Goal: Information Seeking & Learning: Check status

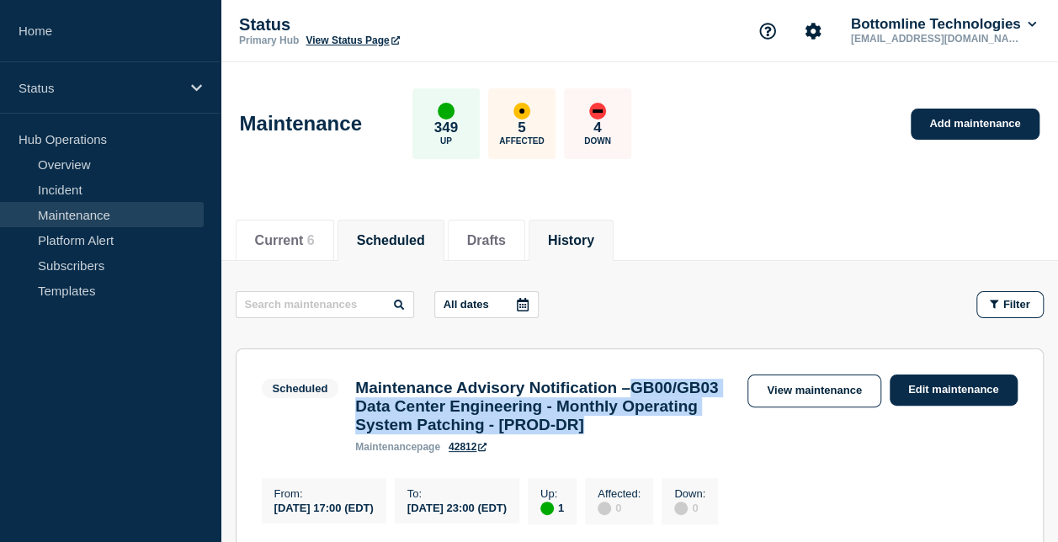
click at [571, 246] on button "History" at bounding box center [571, 240] width 46 height 15
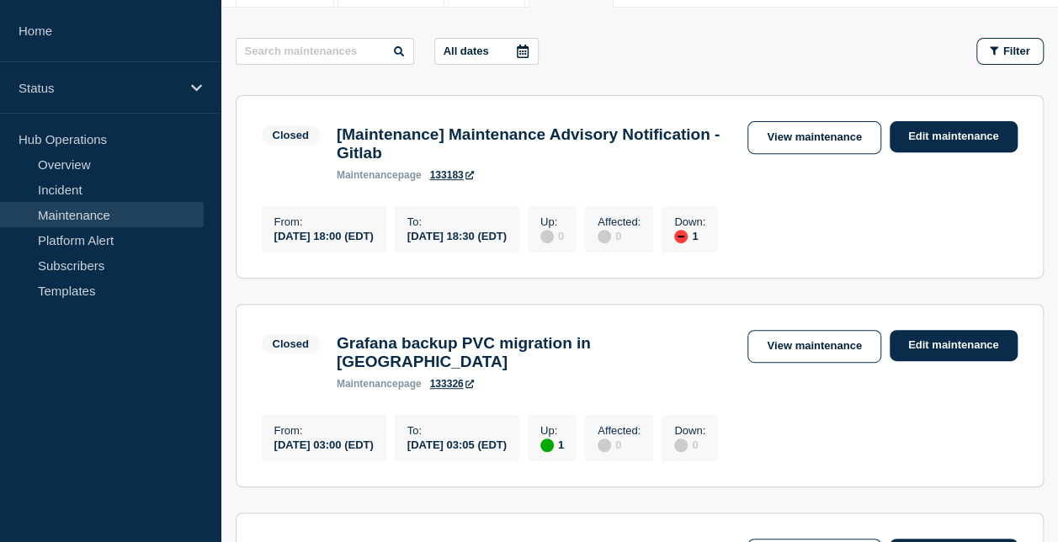
scroll to position [254, 0]
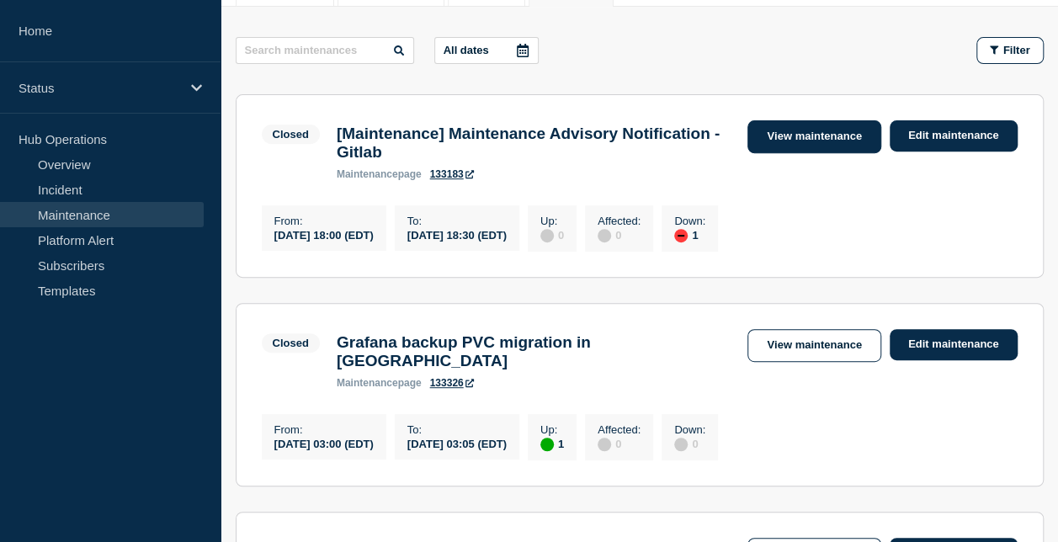
click at [801, 131] on link "View maintenance" at bounding box center [813, 136] width 133 height 33
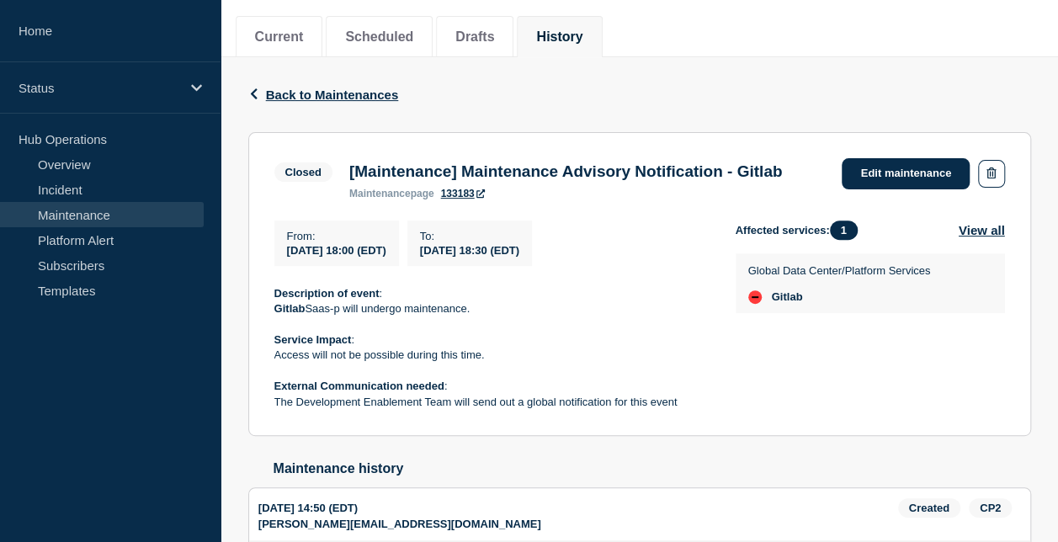
scroll to position [205, 0]
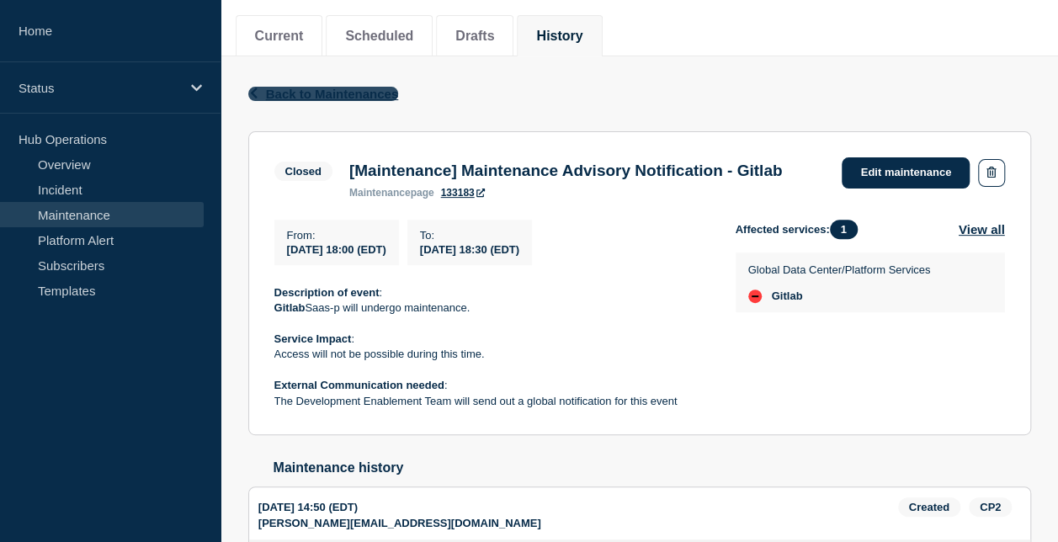
click at [254, 89] on icon "button" at bounding box center [253, 93] width 7 height 11
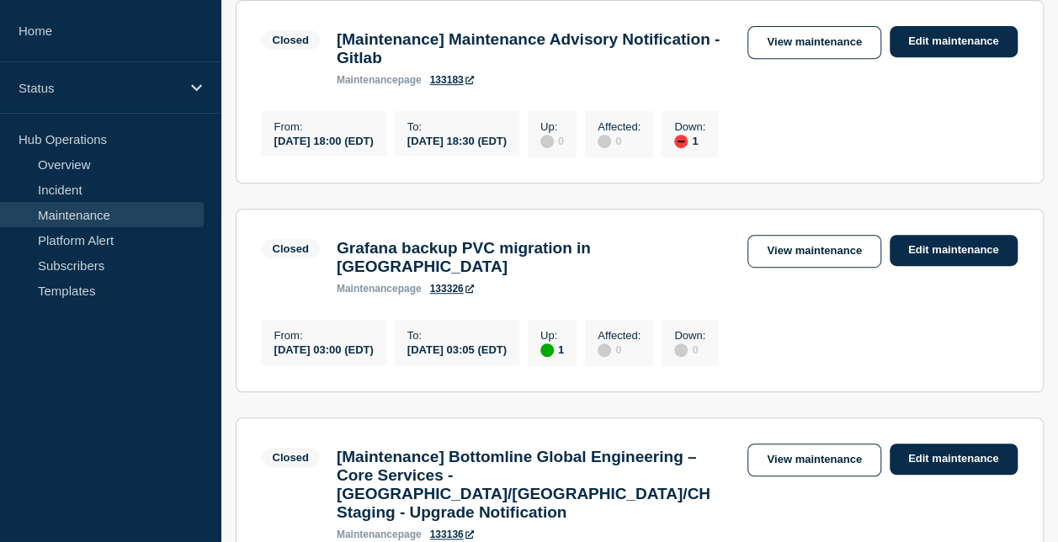
scroll to position [351, 0]
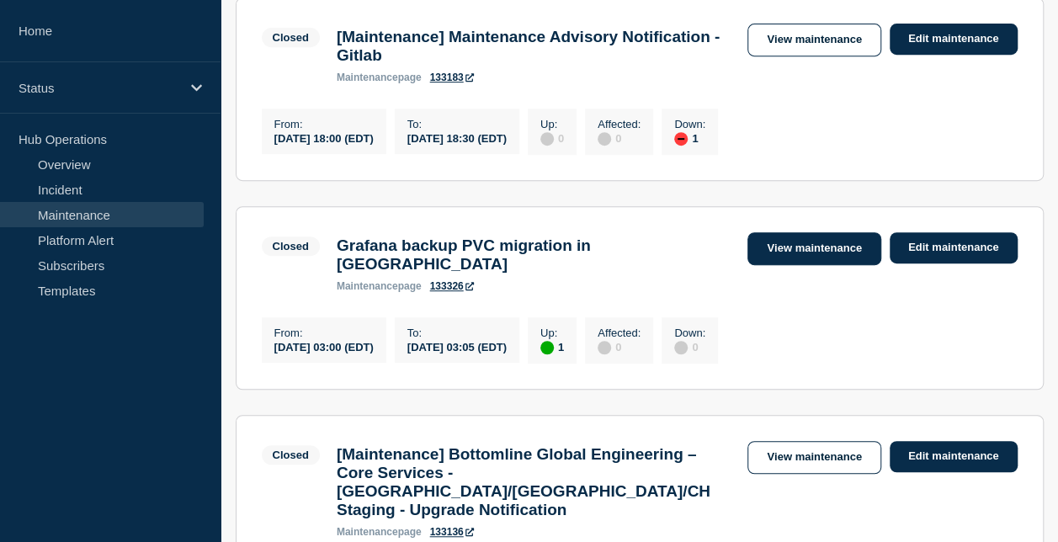
click at [774, 256] on link "View maintenance" at bounding box center [813, 248] width 133 height 33
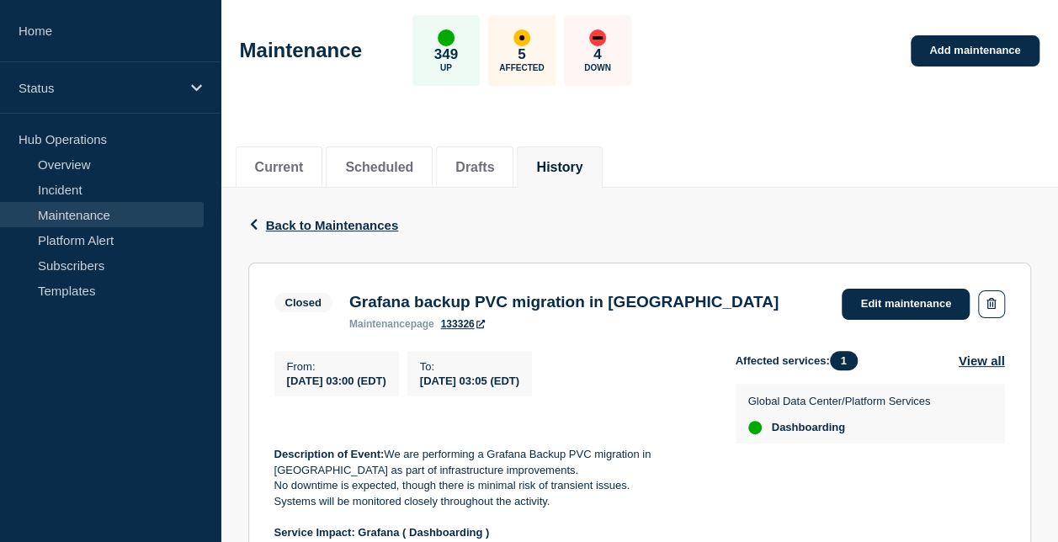
scroll to position [72, 0]
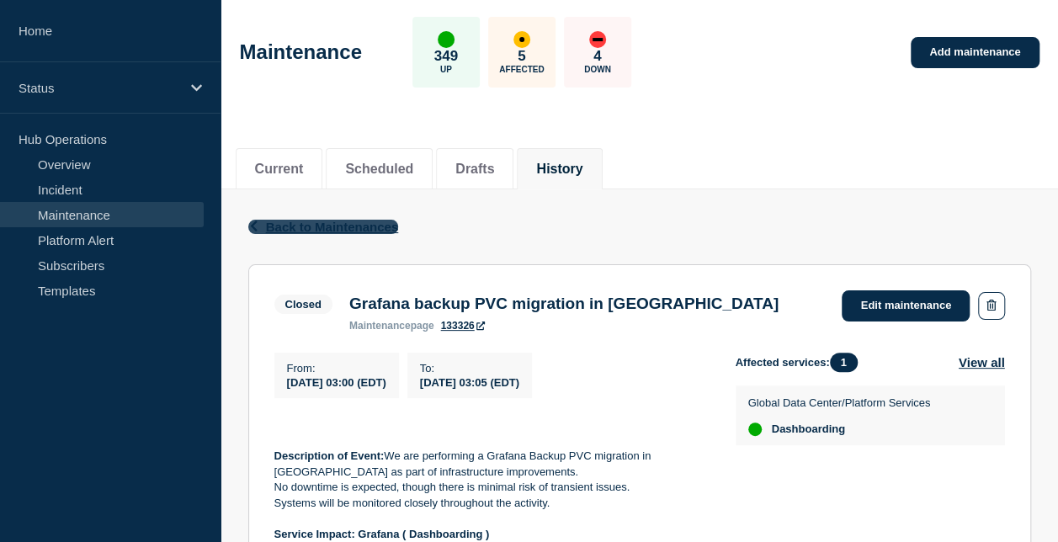
click at [258, 222] on icon "button" at bounding box center [253, 226] width 13 height 11
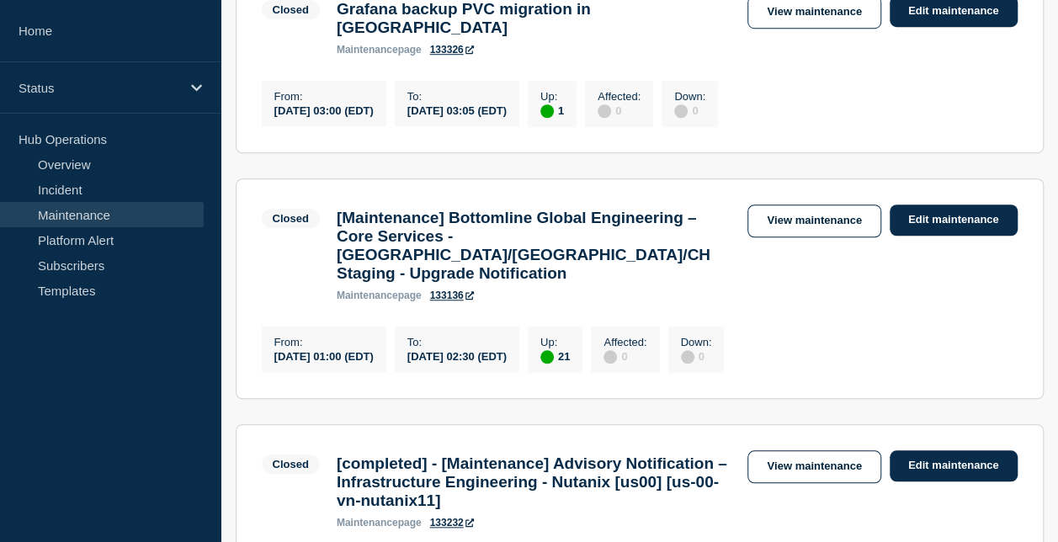
scroll to position [588, 0]
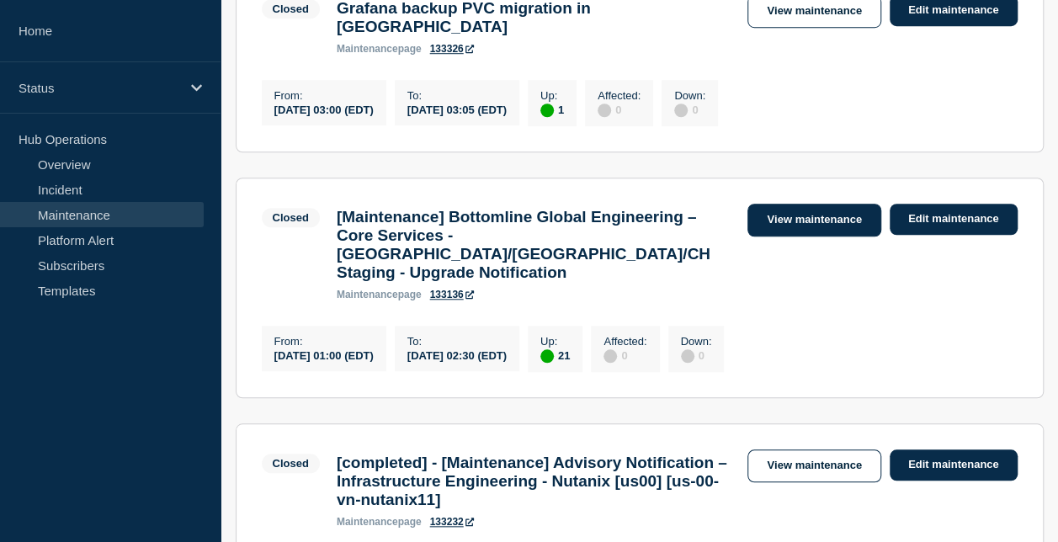
click at [758, 219] on link "View maintenance" at bounding box center [813, 220] width 133 height 33
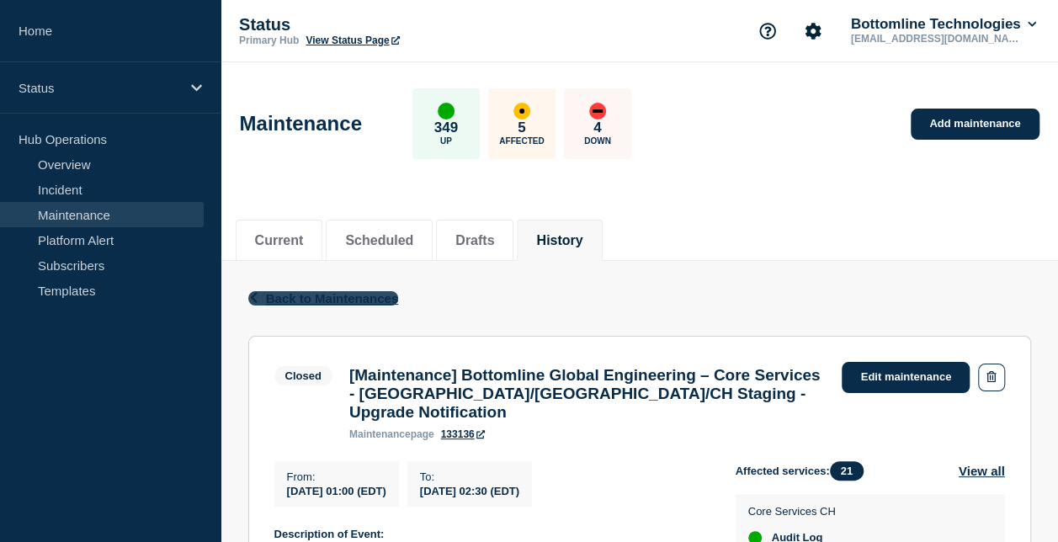
click at [251, 296] on icon "button" at bounding box center [253, 297] width 7 height 11
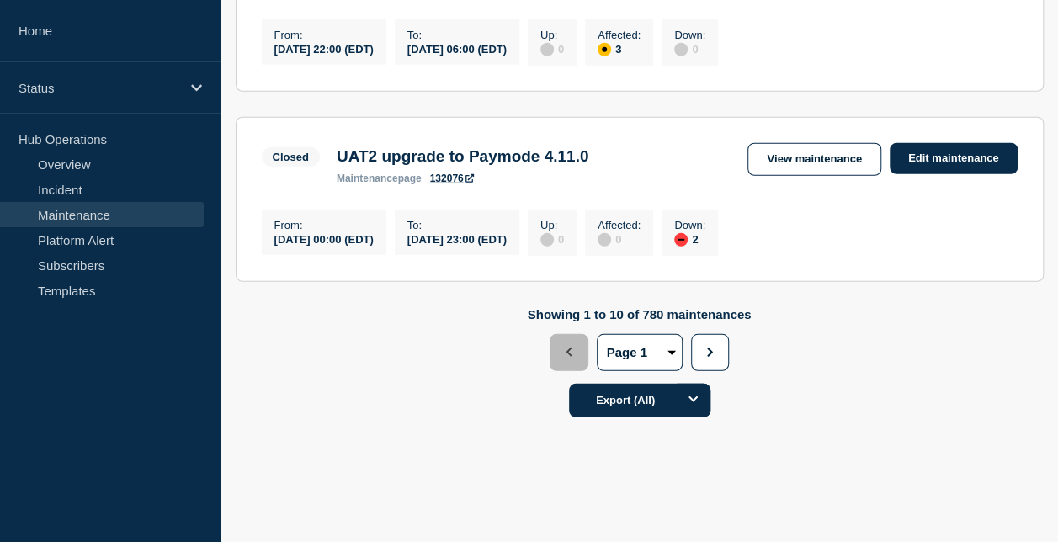
scroll to position [2261, 0]
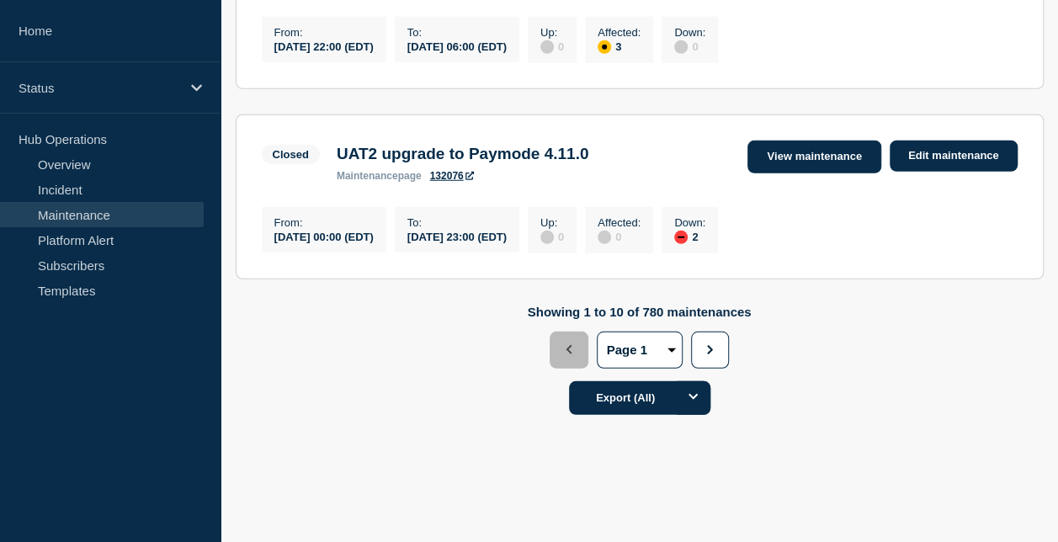
click at [790, 173] on link "View maintenance" at bounding box center [813, 157] width 133 height 33
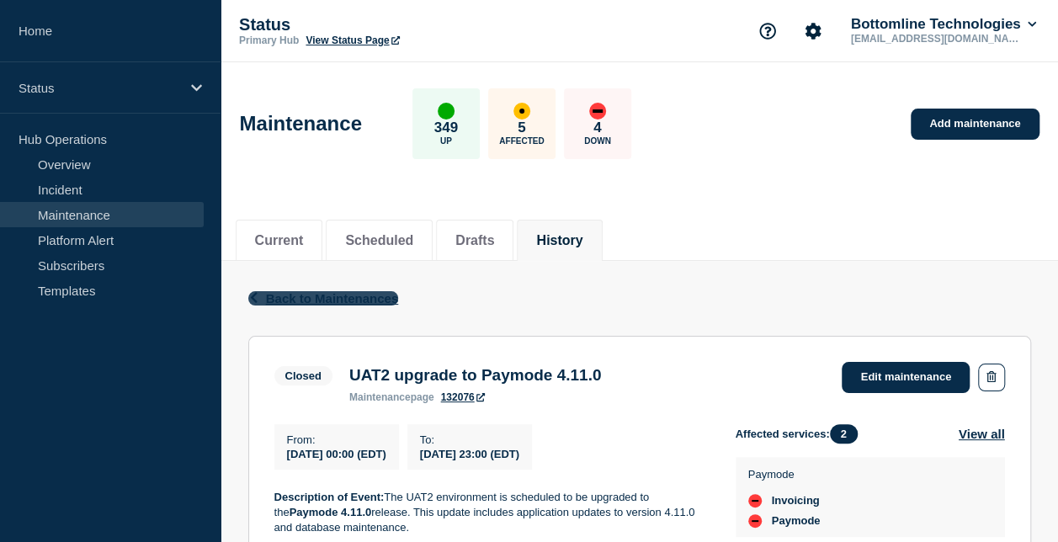
click at [313, 301] on span "Back to Maintenances" at bounding box center [332, 298] width 133 height 14
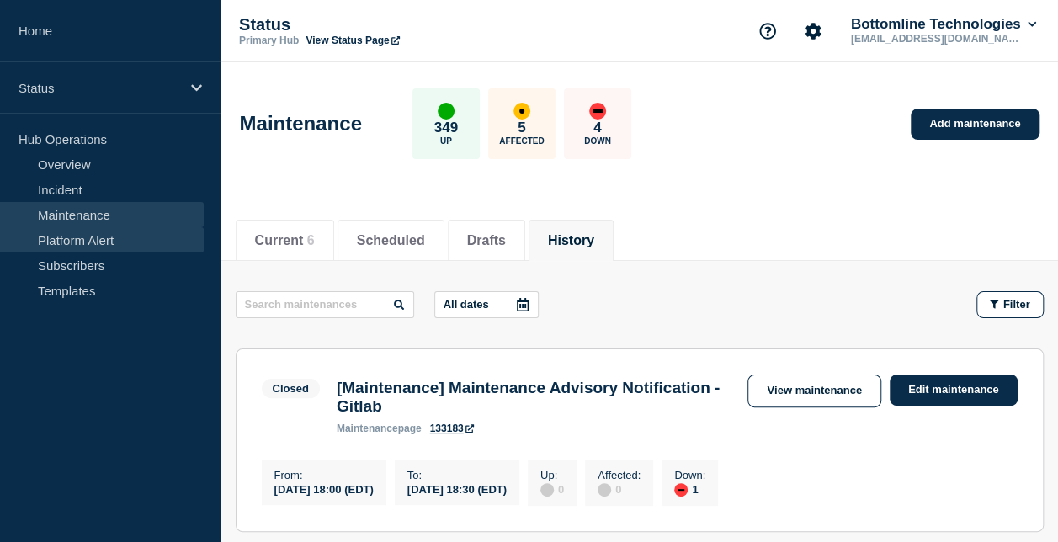
click at [93, 232] on link "Platform Alert" at bounding box center [102, 239] width 204 height 25
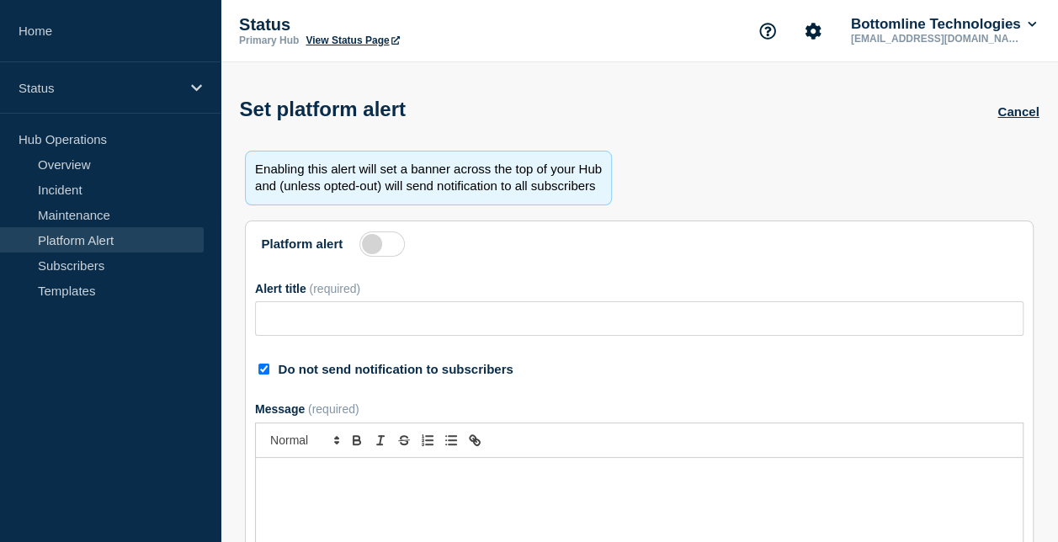
type input "Service Impact Update: (WT-56156) Grafana Dashboard Data Loss and Recovery Effo…"
checkbox input "true"
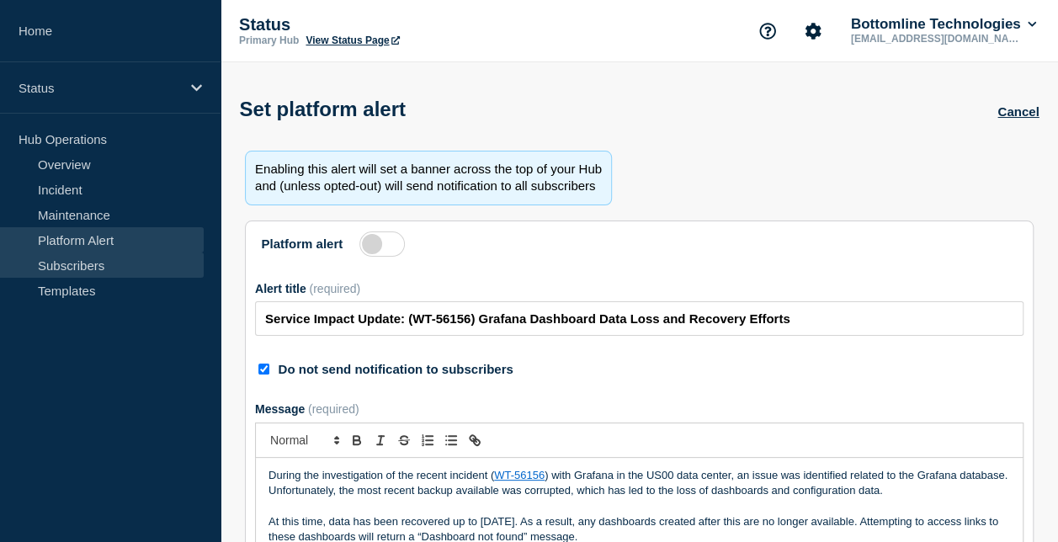
click at [74, 258] on link "Subscribers" at bounding box center [102, 265] width 204 height 25
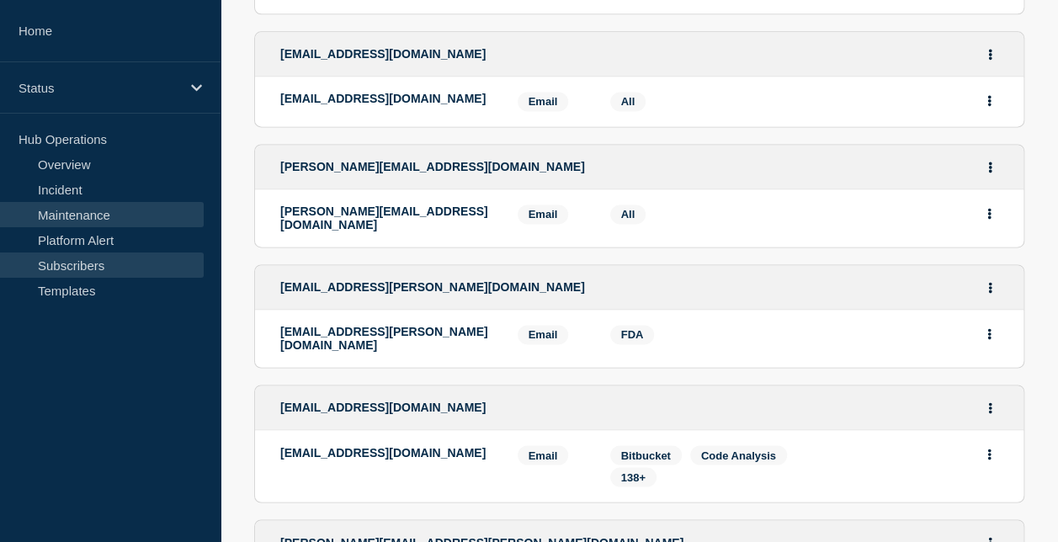
scroll to position [1150, 0]
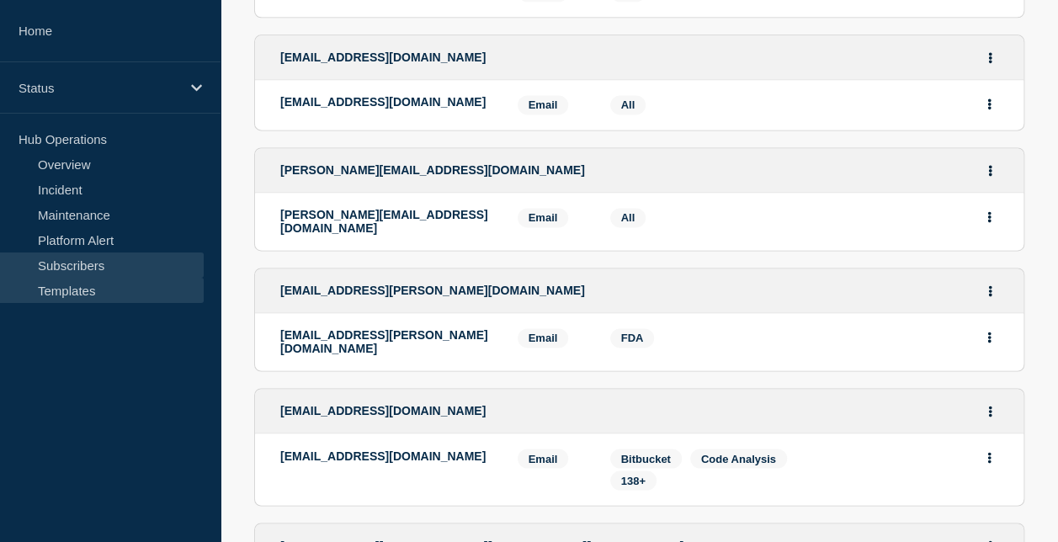
click at [75, 285] on link "Templates" at bounding box center [102, 290] width 204 height 25
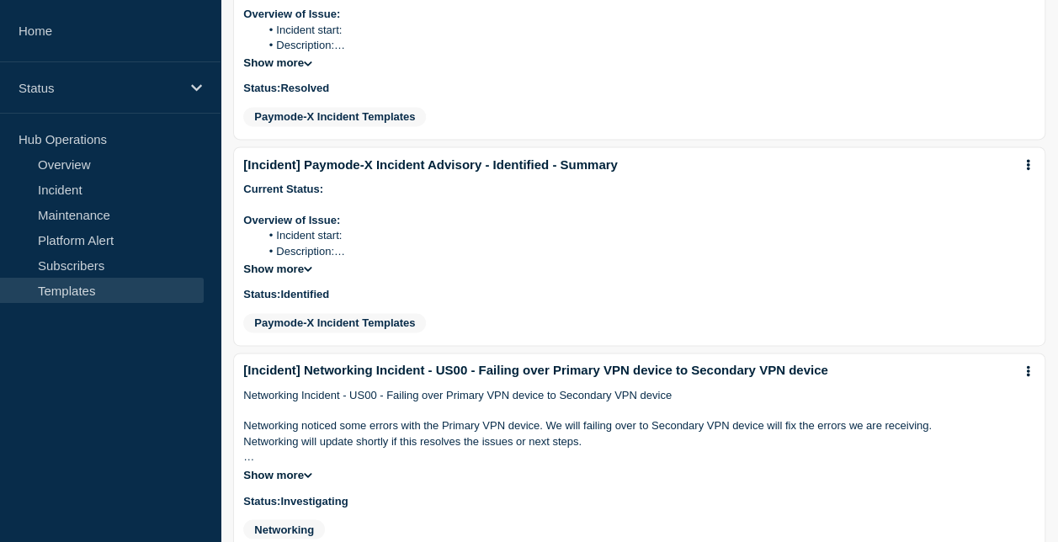
scroll to position [1191, 0]
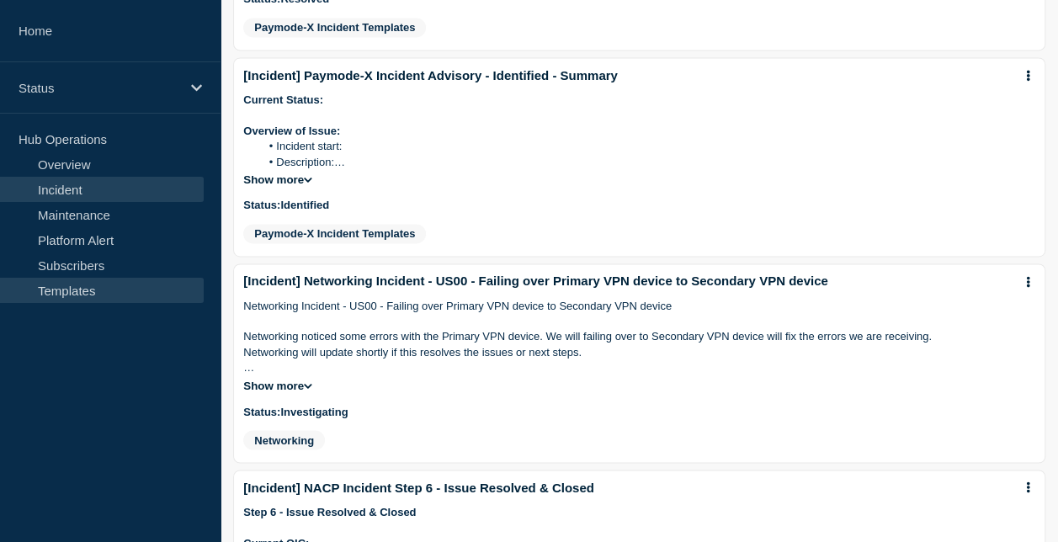
click at [91, 182] on link "Incident" at bounding box center [102, 189] width 204 height 25
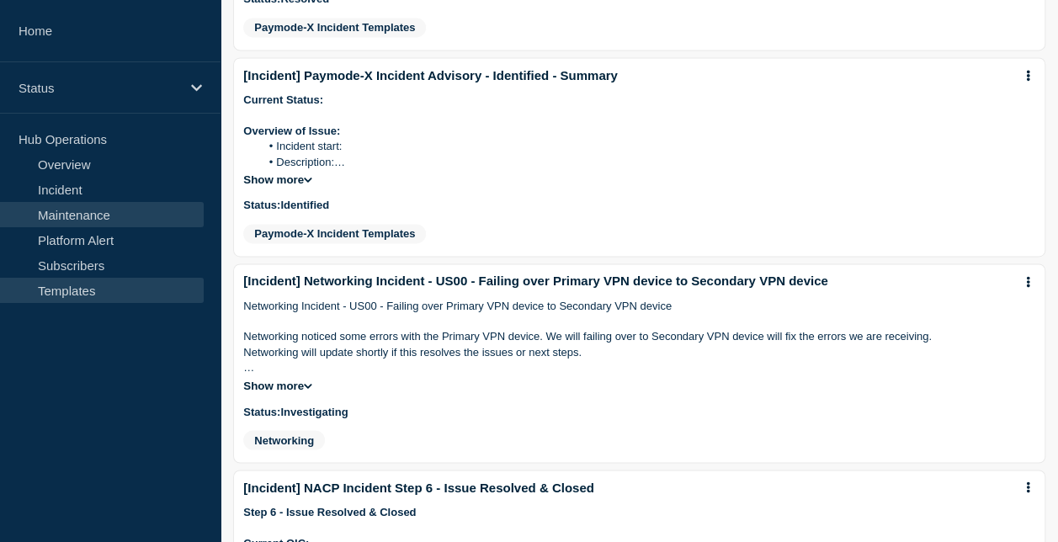
click at [89, 210] on link "Maintenance" at bounding box center [102, 214] width 204 height 25
